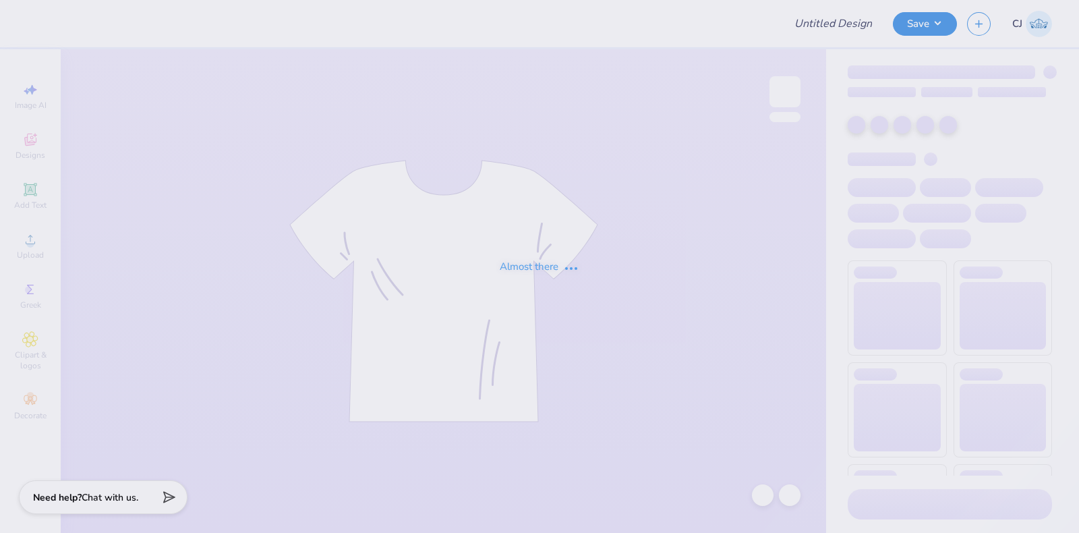
type input "Dance Co Pep shirt"
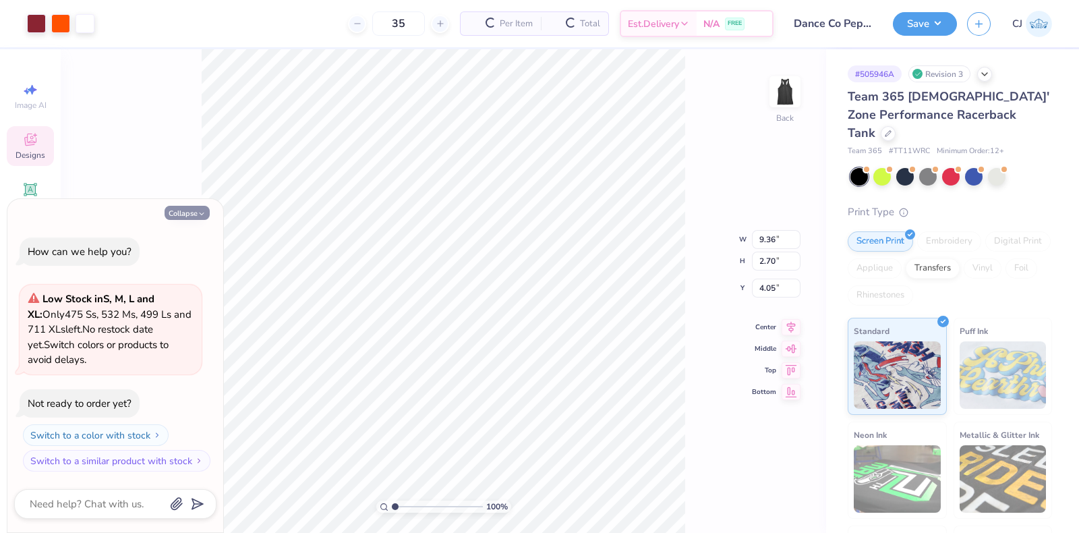
click at [187, 213] on button "Collapse" at bounding box center [187, 213] width 45 height 14
type textarea "x"
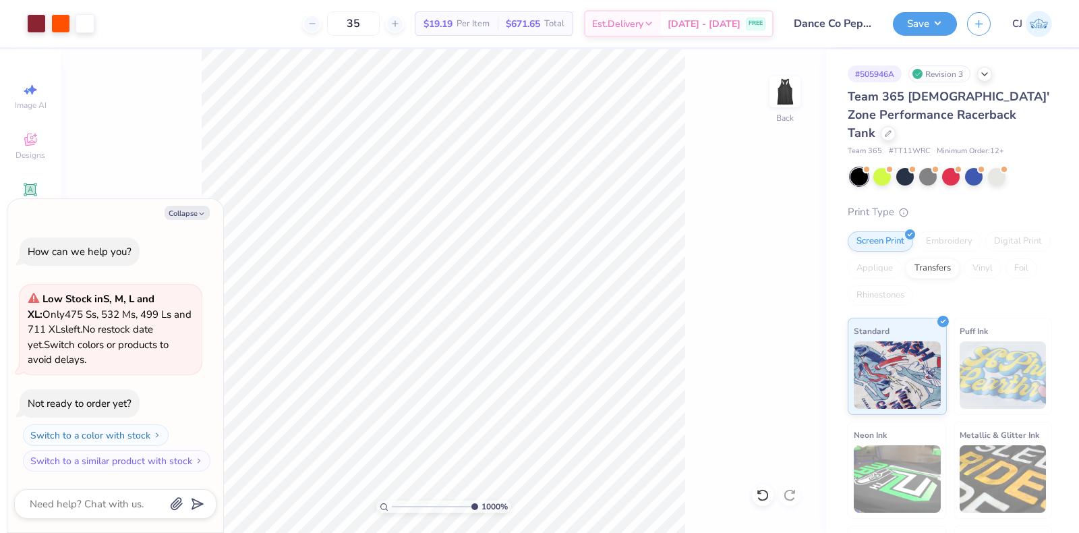
type input "1"
drag, startPoint x: 395, startPoint y: 503, endPoint x: 198, endPoint y: 482, distance: 198.1
click at [392, 501] on input "range" at bounding box center [437, 507] width 91 height 12
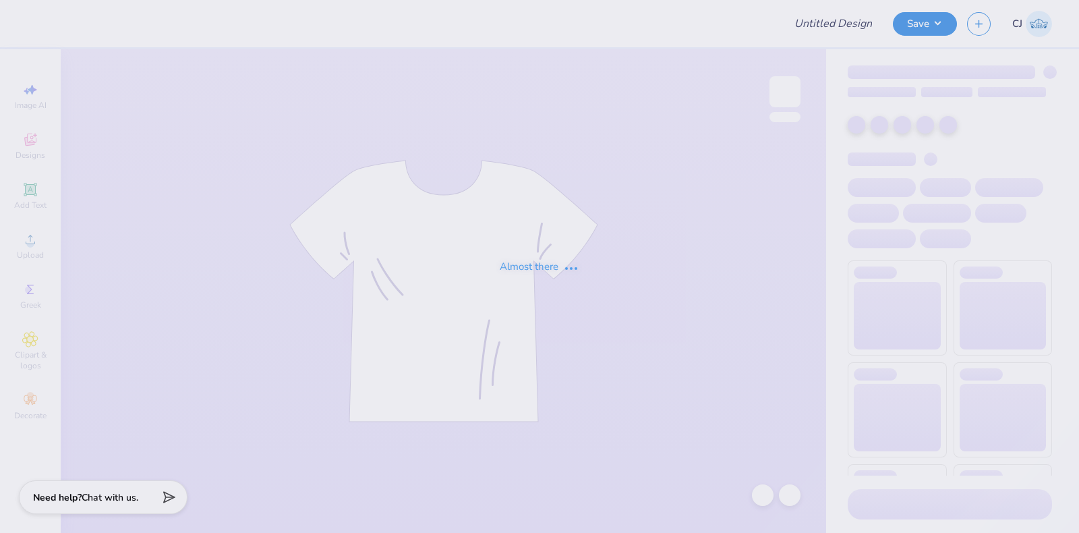
type input "Dance Co pep shirt 2"
type input "38"
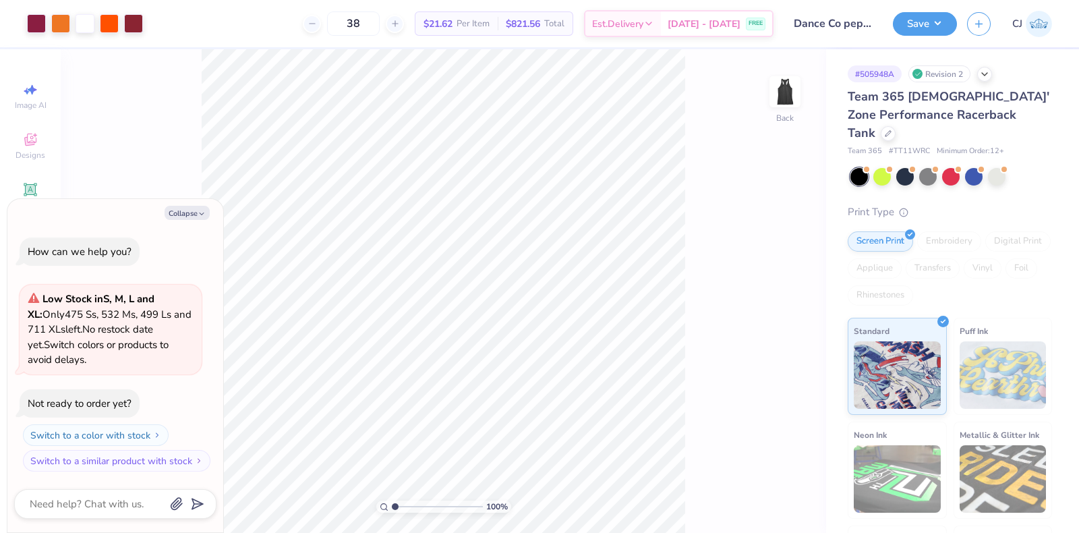
click at [178, 204] on div "Collapse How can we help you? Low Stock in S, M, L and XL : Only 475 Ss, 532 Ms…" at bounding box center [115, 366] width 216 height 334
click at [180, 215] on button "Collapse" at bounding box center [187, 213] width 45 height 14
type textarea "x"
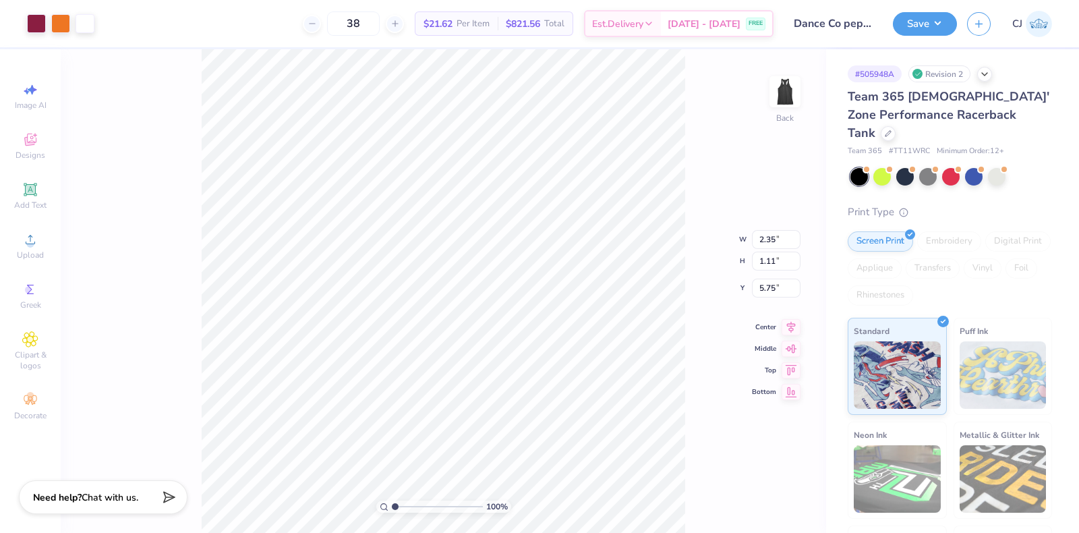
type input "8.61"
type input "1.71"
type input "3.87"
click at [698, 296] on div "100 % Back W 8.61 8.61 " H 1.71 1.71 " Y 3.87 3.87 " Center Middle Top Bottom" at bounding box center [444, 291] width 766 height 484
click at [26, 362] on span "Clipart & logos" at bounding box center [30, 360] width 47 height 22
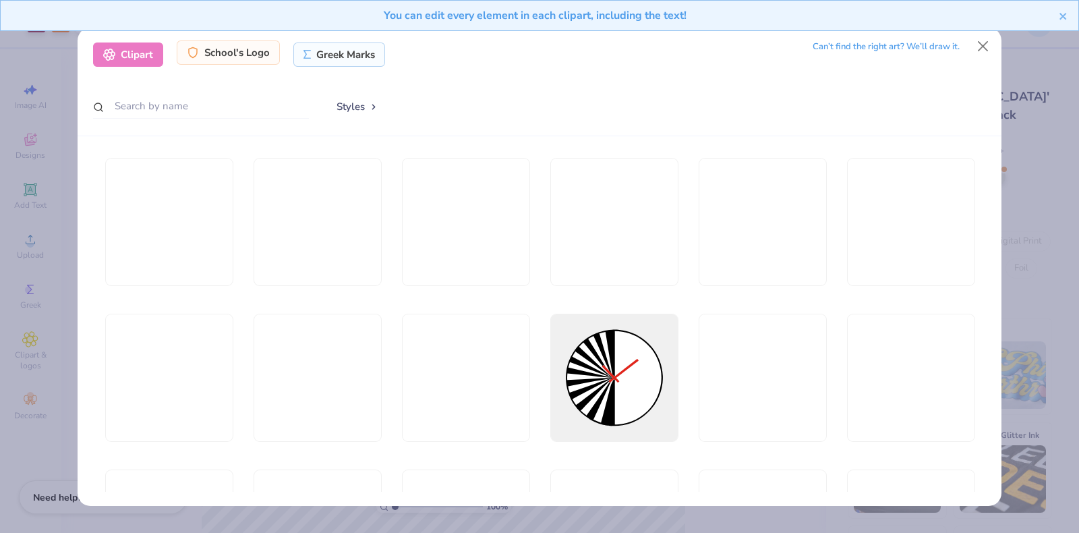
click at [242, 57] on div "School's Logo" at bounding box center [228, 52] width 103 height 24
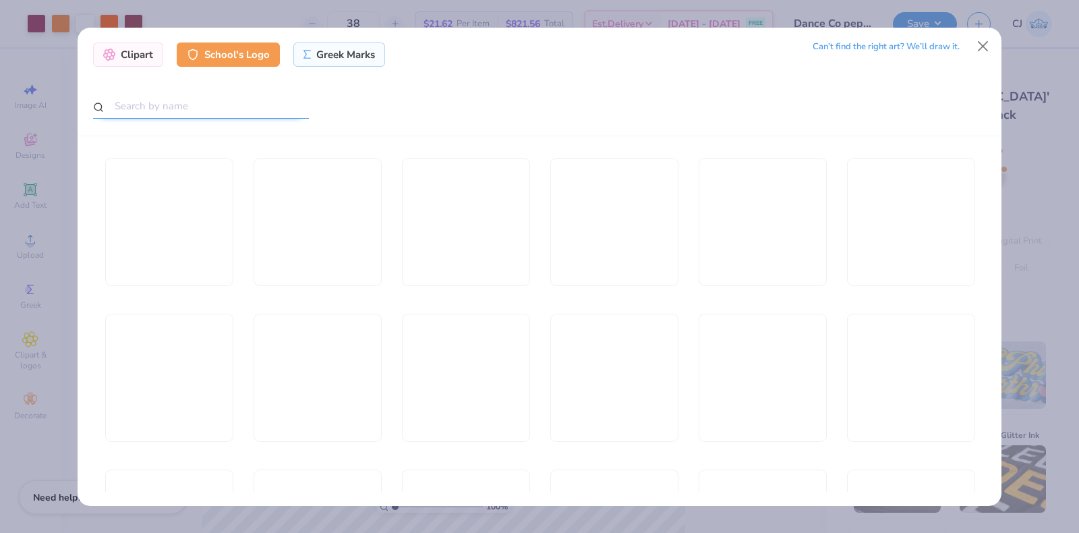
click at [186, 102] on input "text" at bounding box center [201, 106] width 216 height 25
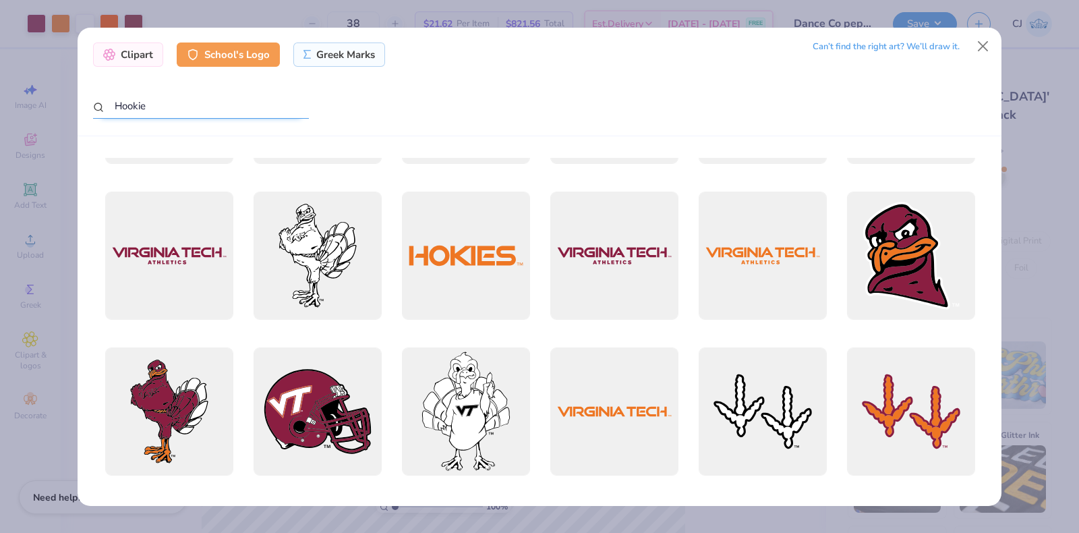
scroll to position [759, 0]
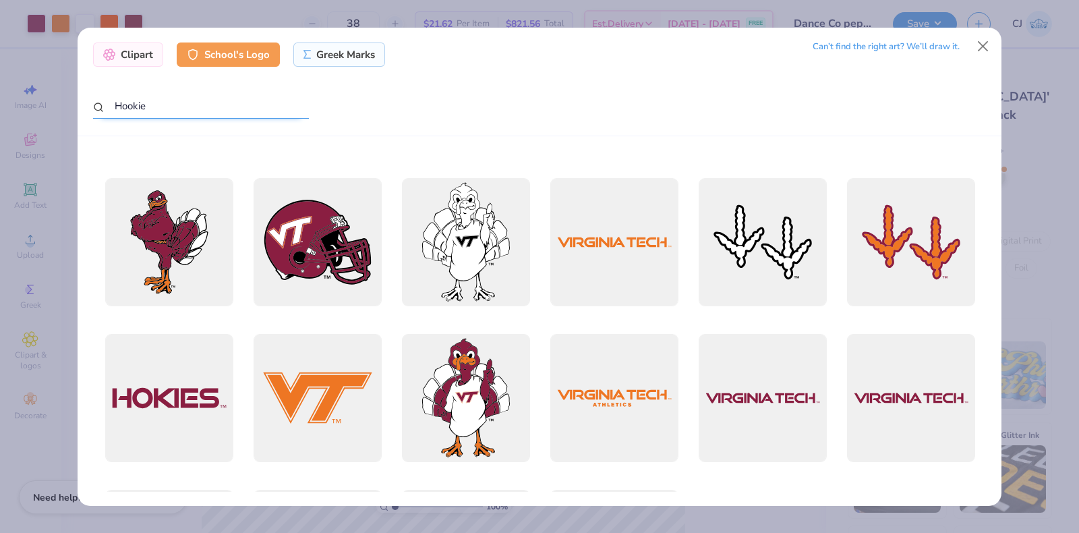
type input "Hookie"
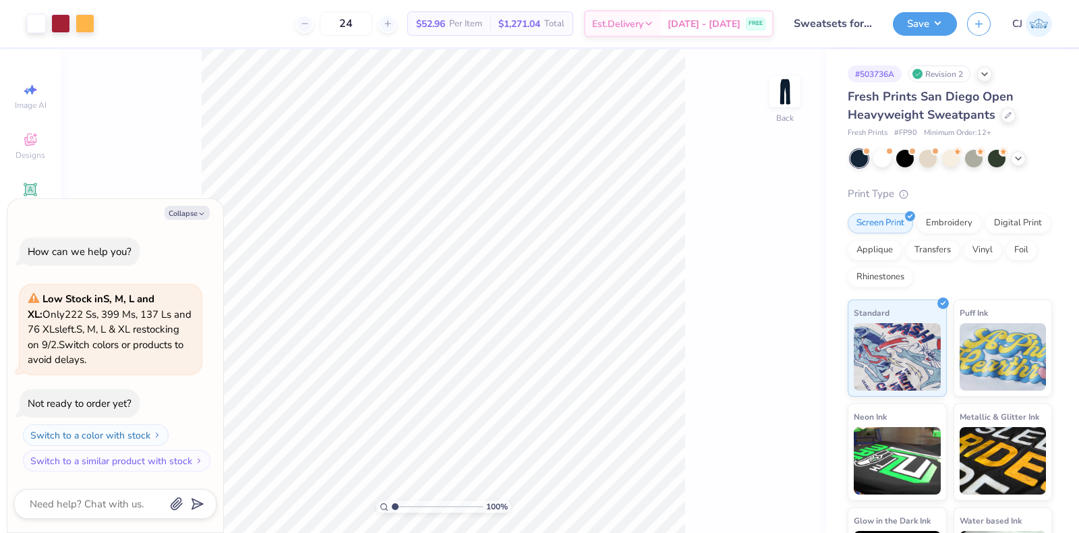
type textarea "x"
drag, startPoint x: 403, startPoint y: 502, endPoint x: 416, endPoint y: 500, distance: 13.6
type input "3.39"
click at [416, 501] on input "range" at bounding box center [437, 507] width 91 height 12
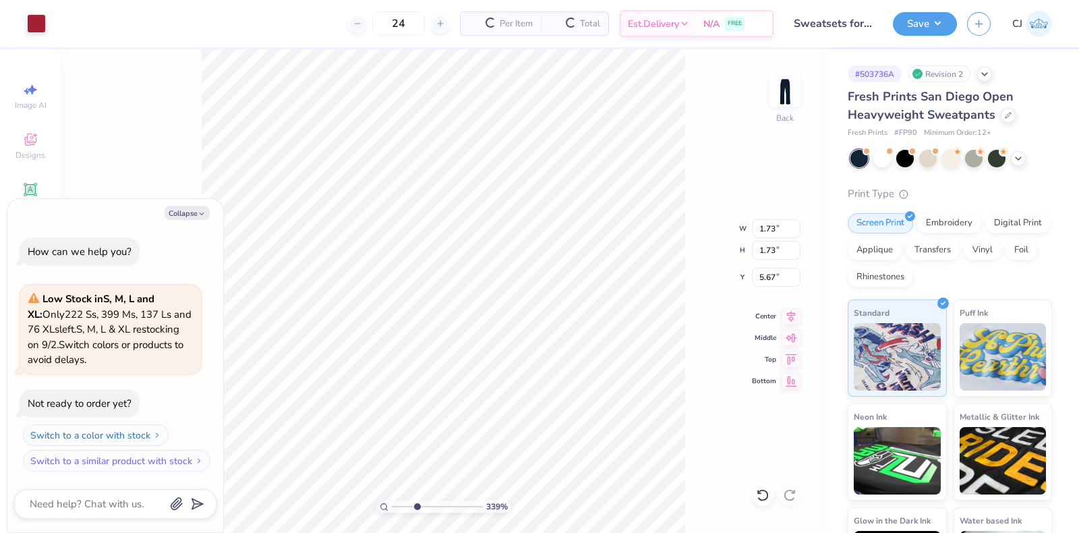
type textarea "x"
